Goal: Information Seeking & Learning: Learn about a topic

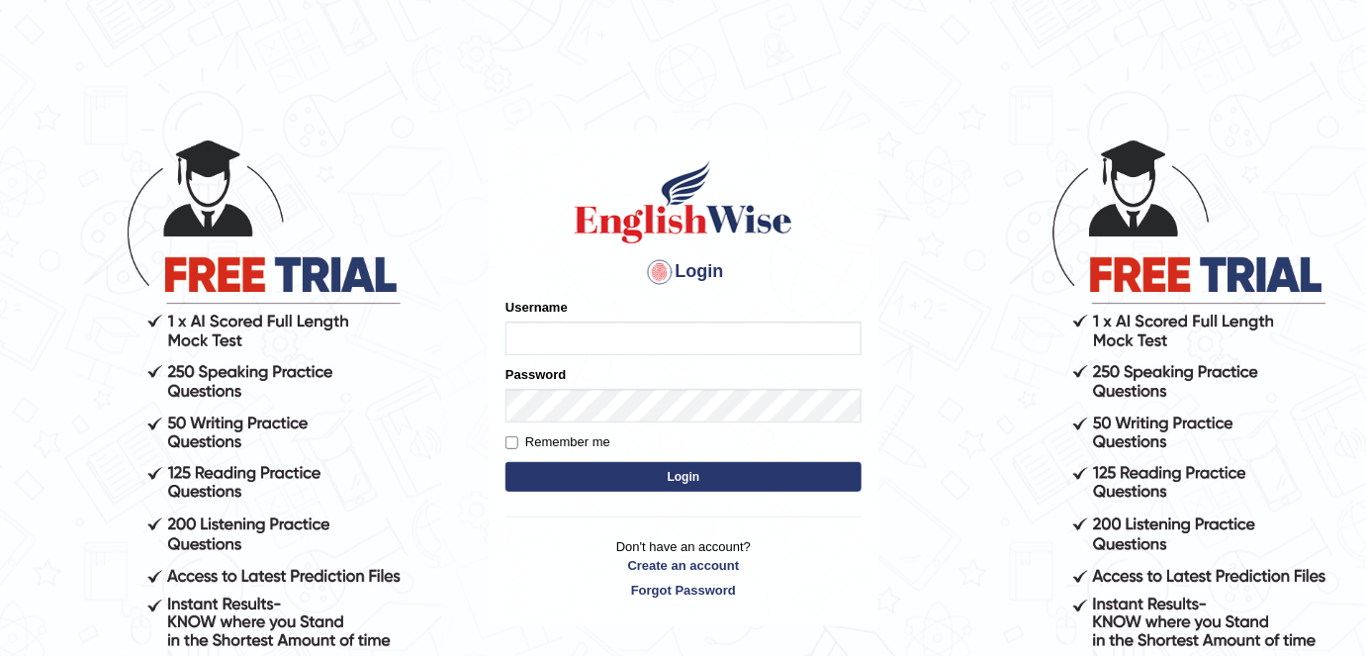
type input "Shail024"
click at [651, 475] on button "Login" at bounding box center [684, 477] width 356 height 30
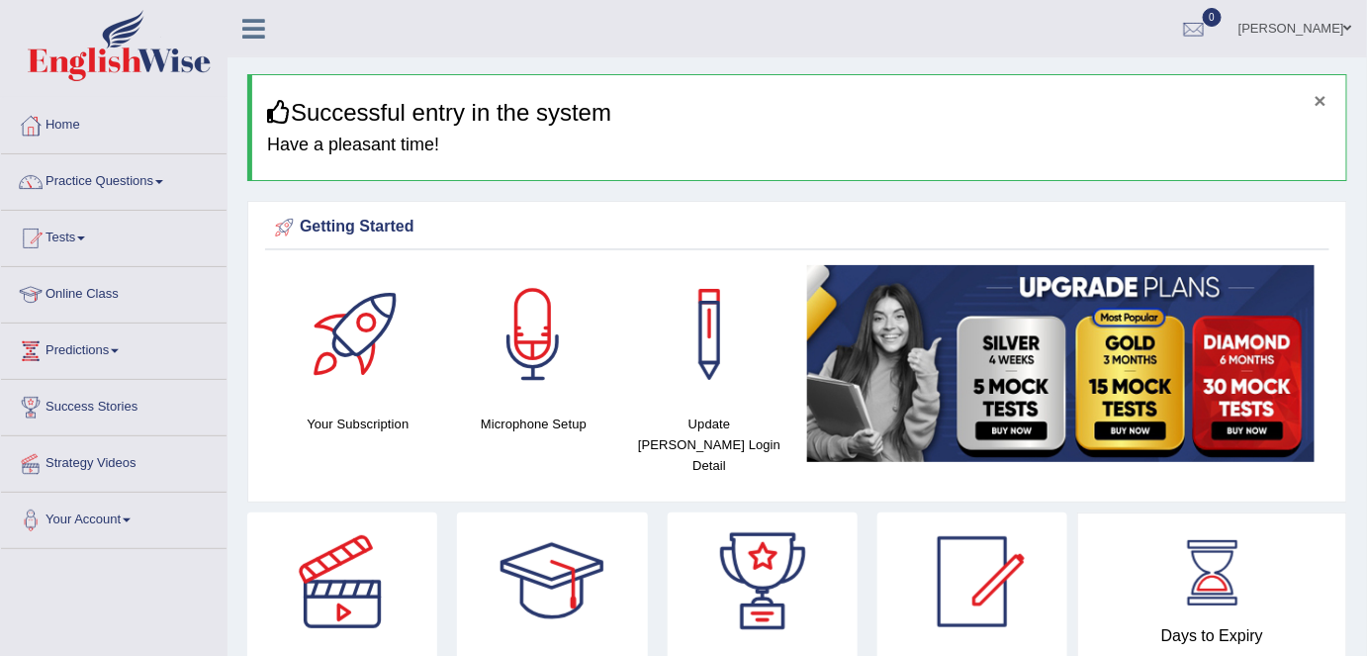
click at [1324, 96] on button "×" at bounding box center [1321, 100] width 12 height 21
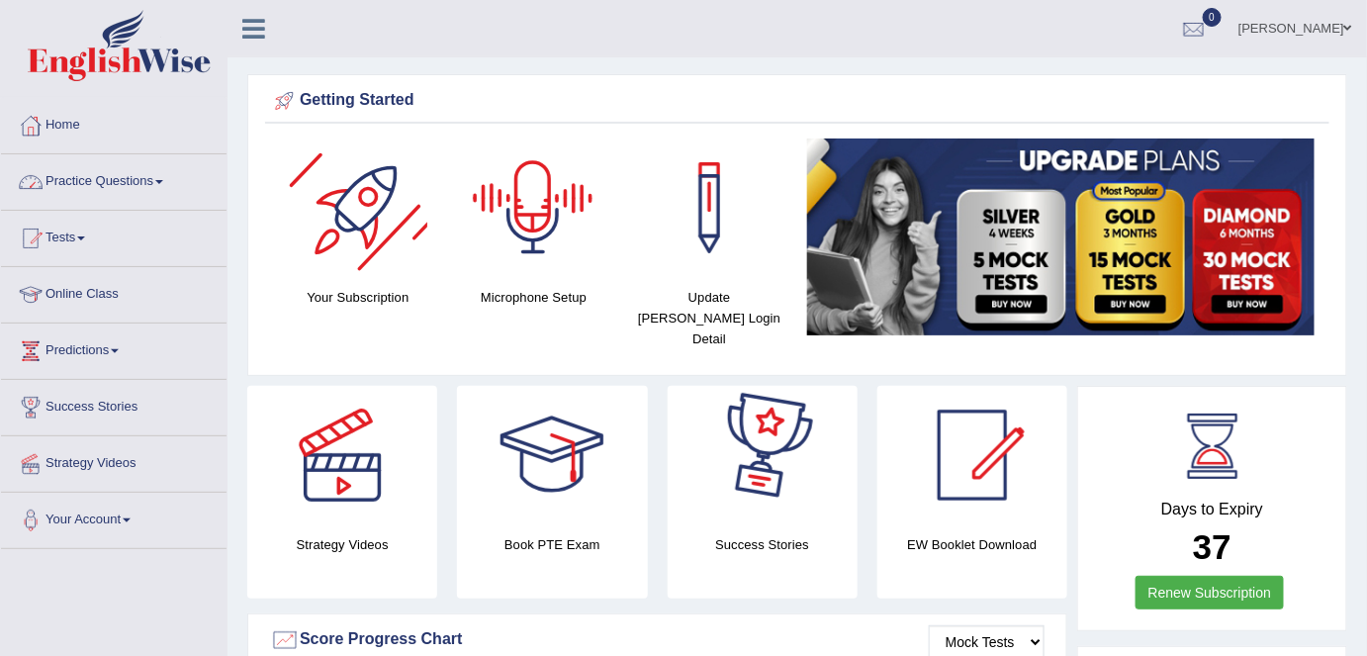
click at [166, 198] on link "Practice Questions" at bounding box center [114, 178] width 226 height 49
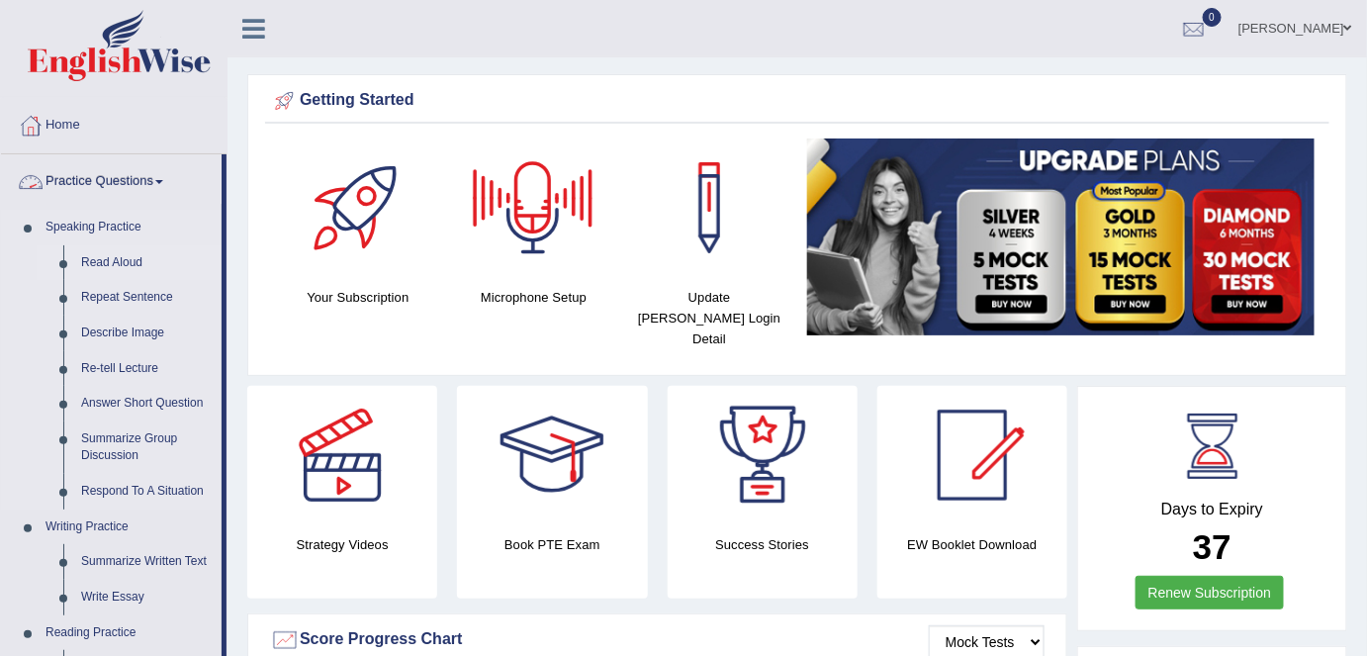
click at [132, 261] on link "Read Aloud" at bounding box center [146, 263] width 149 height 36
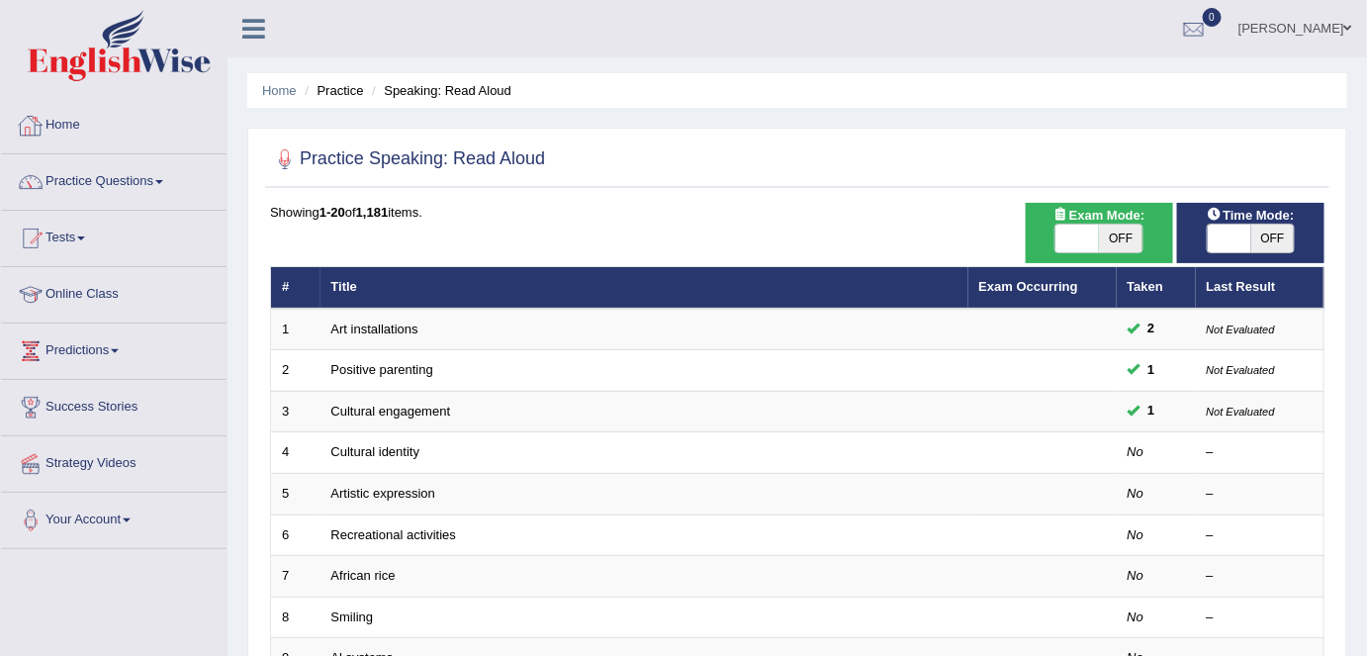
click at [124, 137] on link "Home" at bounding box center [114, 122] width 226 height 49
